Goal: Task Accomplishment & Management: Use online tool/utility

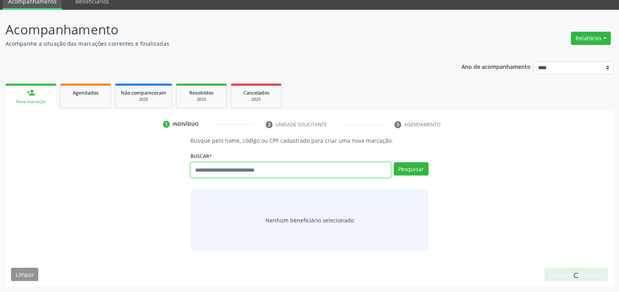
scroll to position [33, 0]
click at [286, 167] on input "text" at bounding box center [291, 170] width 200 height 16
type input "**********"
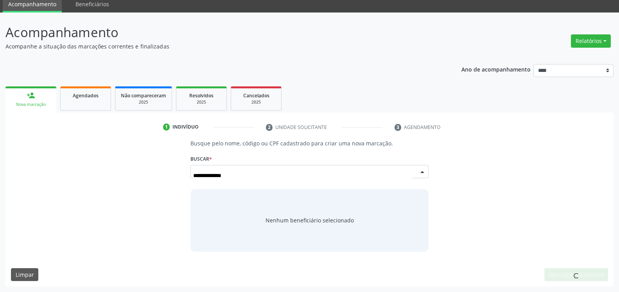
scroll to position [31, 0]
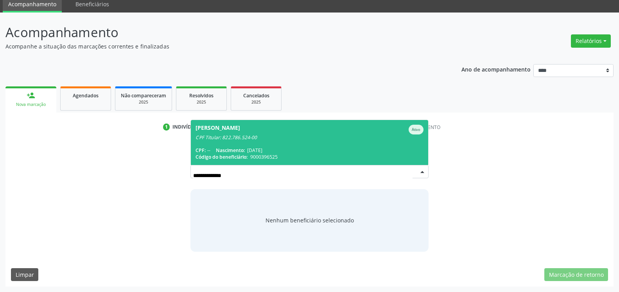
click at [290, 137] on div "CPF Titular: 822.786.524-00" at bounding box center [310, 138] width 228 height 6
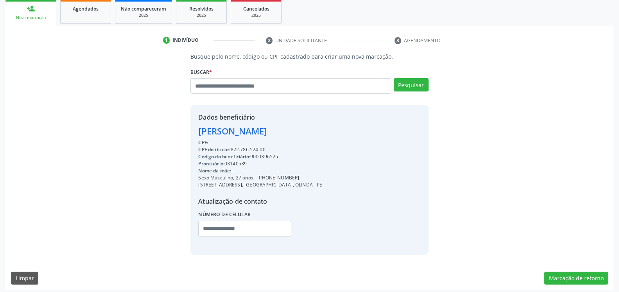
scroll to position [121, 0]
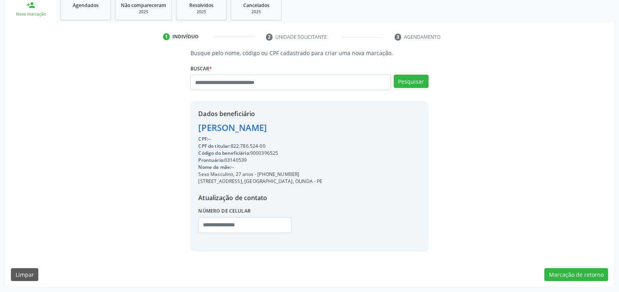
drag, startPoint x: 198, startPoint y: 129, endPoint x: 334, endPoint y: 128, distance: 135.8
click at [334, 128] on div "Dados beneficiário [PERSON_NAME] CPF: -- CPF do titular: 822.786.524-00 Código …" at bounding box center [310, 176] width 238 height 150
copy div "[PERSON_NAME]"
click at [307, 83] on input "text" at bounding box center [291, 83] width 200 height 16
type input "**********"
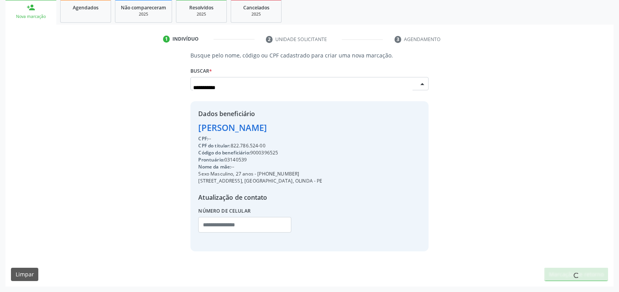
scroll to position [119, 0]
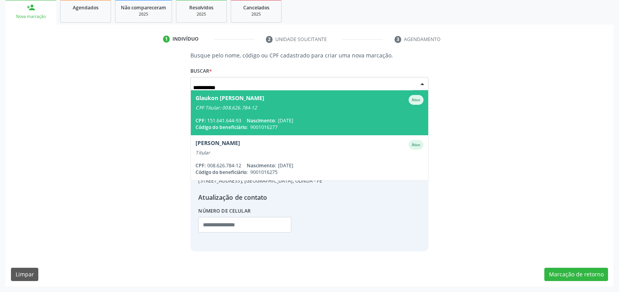
click at [263, 118] on span "Nascimento:" at bounding box center [261, 120] width 29 height 7
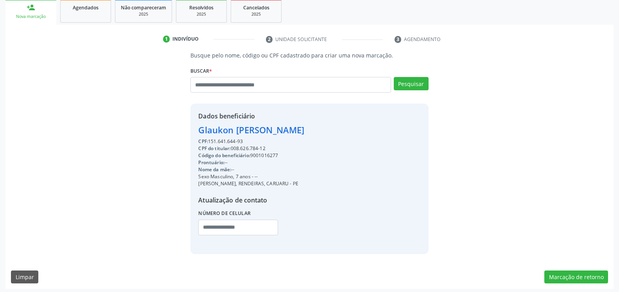
drag, startPoint x: 232, startPoint y: 148, endPoint x: 268, endPoint y: 151, distance: 35.7
click at [271, 149] on div "CPF do titular: 008.626.784-12" at bounding box center [251, 148] width 106 height 7
copy div "008.626.784-12"
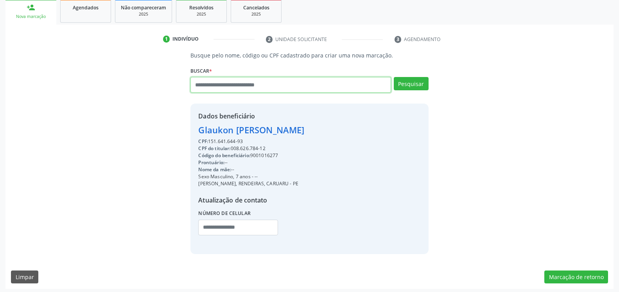
click at [261, 87] on input "text" at bounding box center [291, 85] width 200 height 16
paste input "**********"
type input "**********"
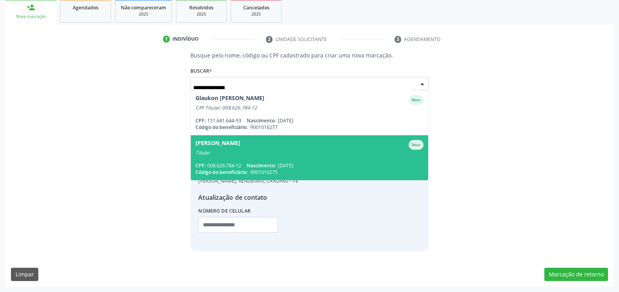
click at [240, 150] on div "[PERSON_NAME]" at bounding box center [218, 145] width 45 height 10
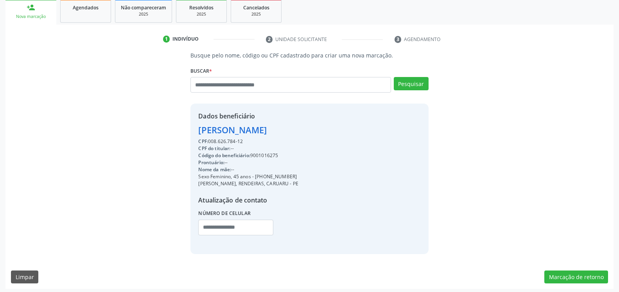
drag, startPoint x: 197, startPoint y: 130, endPoint x: 302, endPoint y: 131, distance: 105.3
click at [302, 131] on div "Dados beneficiário [PERSON_NAME] CPF: 008.626.784-12 CPF do titular: -- Código …" at bounding box center [310, 179] width 238 height 150
copy div "[PERSON_NAME]"
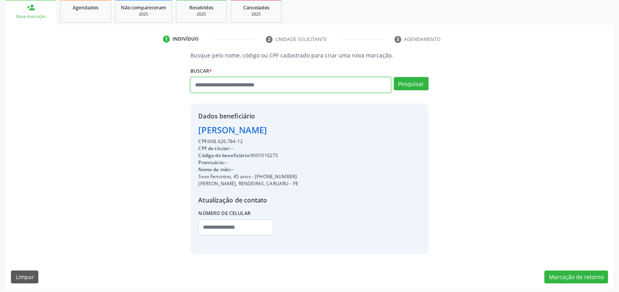
click at [255, 88] on input "text" at bounding box center [291, 85] width 200 height 16
type input "**********"
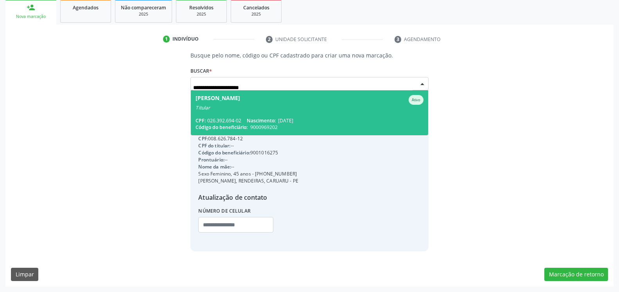
click at [225, 107] on div "Titular" at bounding box center [310, 108] width 228 height 6
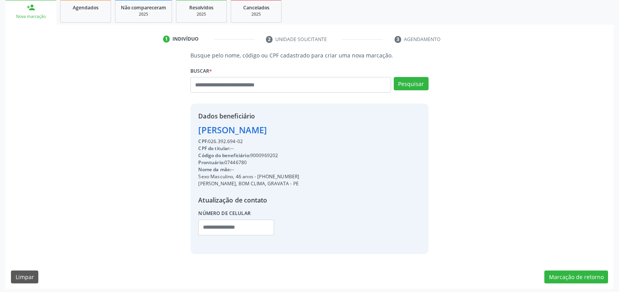
drag, startPoint x: 195, startPoint y: 131, endPoint x: 352, endPoint y: 136, distance: 157.0
click at [352, 136] on div "Dados beneficiário [PERSON_NAME] CPF: 026.392.694-02 CPF do titular: -- Código …" at bounding box center [310, 179] width 238 height 150
copy div "[PERSON_NAME]"
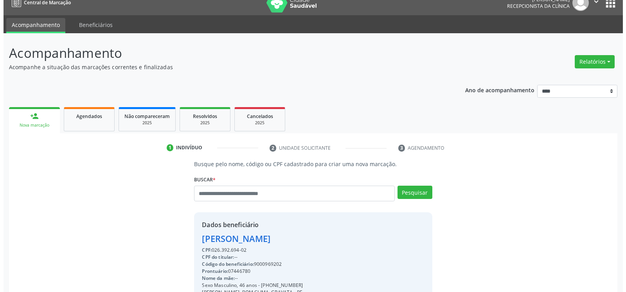
scroll to position [0, 0]
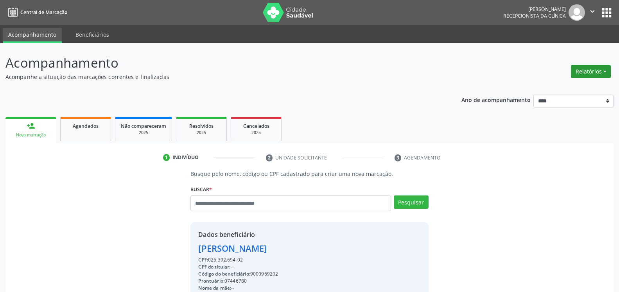
click at [600, 71] on button "Relatórios" at bounding box center [591, 71] width 40 height 13
click at [555, 92] on link "Agendamentos" at bounding box center [569, 88] width 84 height 11
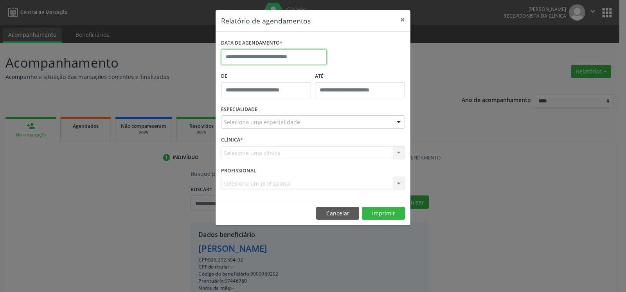
click at [249, 59] on input "text" at bounding box center [274, 57] width 106 height 16
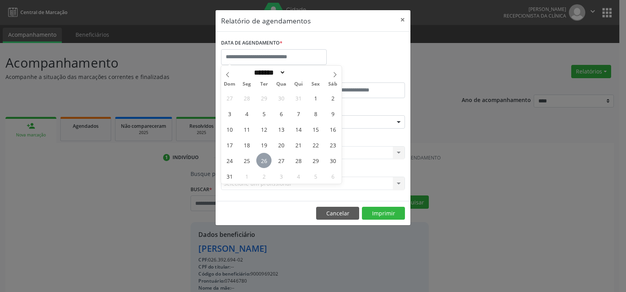
click at [265, 163] on span "26" at bounding box center [263, 160] width 15 height 15
type input "**********"
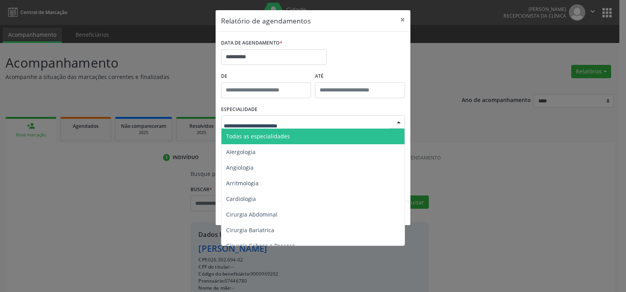
click at [298, 123] on div at bounding box center [313, 121] width 184 height 13
click at [298, 123] on input "text" at bounding box center [306, 126] width 165 height 16
click at [298, 135] on span "Todas as especialidades" at bounding box center [313, 137] width 184 height 16
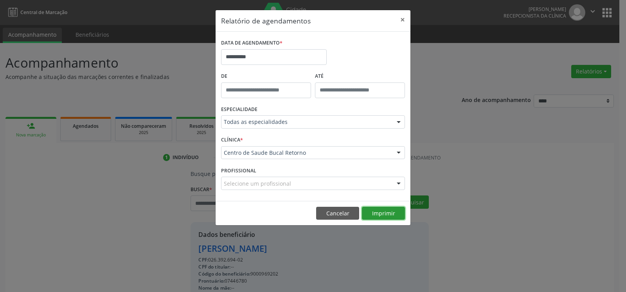
drag, startPoint x: 379, startPoint y: 215, endPoint x: 275, endPoint y: 5, distance: 234.3
click at [380, 215] on button "Imprimir" at bounding box center [383, 213] width 43 height 13
